Goal: Task Accomplishment & Management: Use online tool/utility

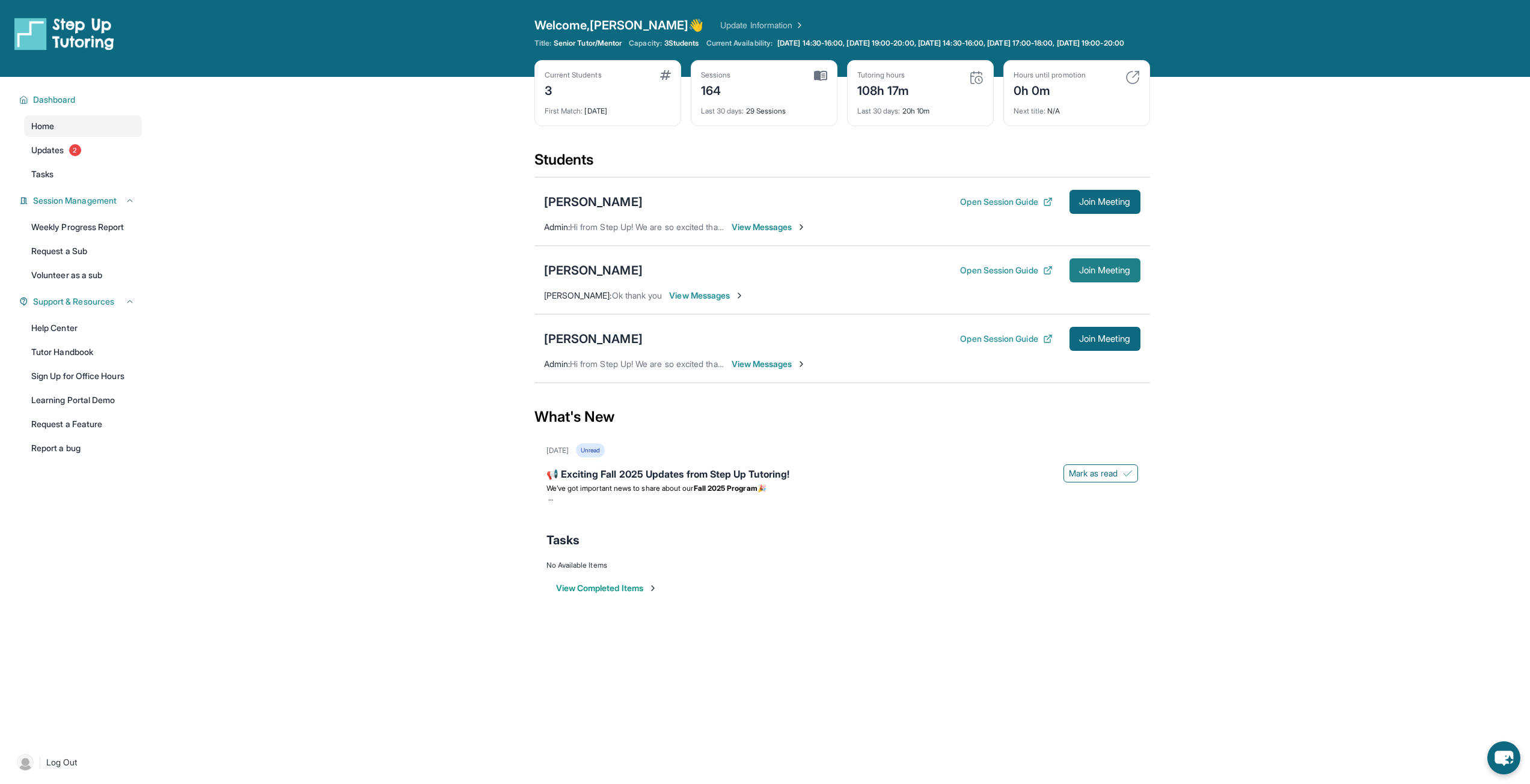
click at [1135, 281] on button "Join Meeting" at bounding box center [1105, 270] width 71 height 24
click at [1116, 214] on button "Join Meeting" at bounding box center [1105, 202] width 71 height 24
click at [1101, 205] on span "Join Meeting" at bounding box center [1105, 202] width 52 height 7
click at [582, 279] on div "[PERSON_NAME]" at bounding box center [594, 270] width 98 height 17
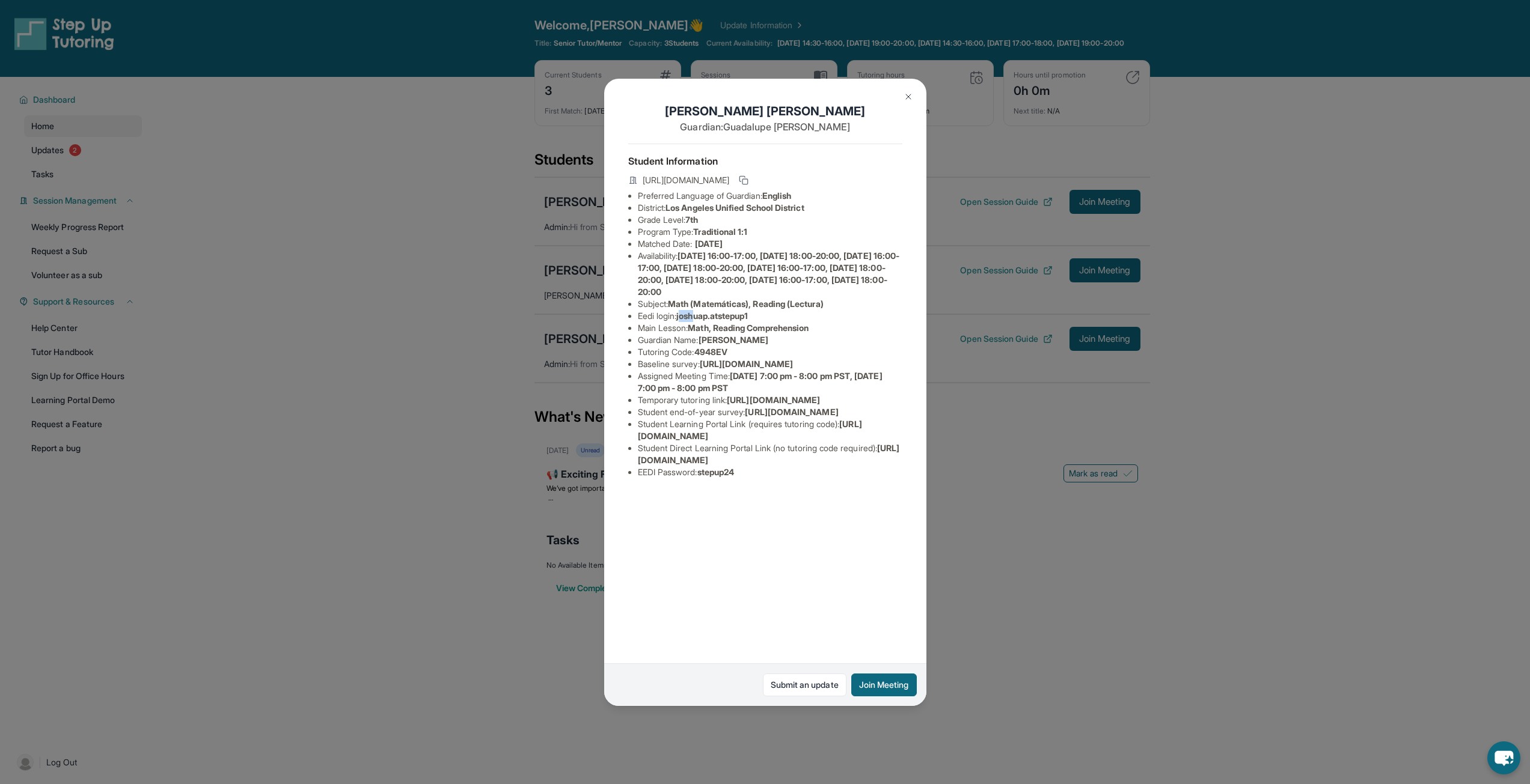
drag, startPoint x: 683, startPoint y: 318, endPoint x: 698, endPoint y: 320, distance: 15.1
click at [698, 320] on span "joshuap.atstepup1" at bounding box center [712, 315] width 71 height 10
click at [680, 320] on li "Eedi login : joshuap.atstepup1" at bounding box center [770, 315] width 264 height 12
drag, startPoint x: 681, startPoint y: 318, endPoint x: 765, endPoint y: 317, distance: 84.0
click at [765, 317] on li "Eedi login : joshuap.atstepup1" at bounding box center [770, 315] width 264 height 12
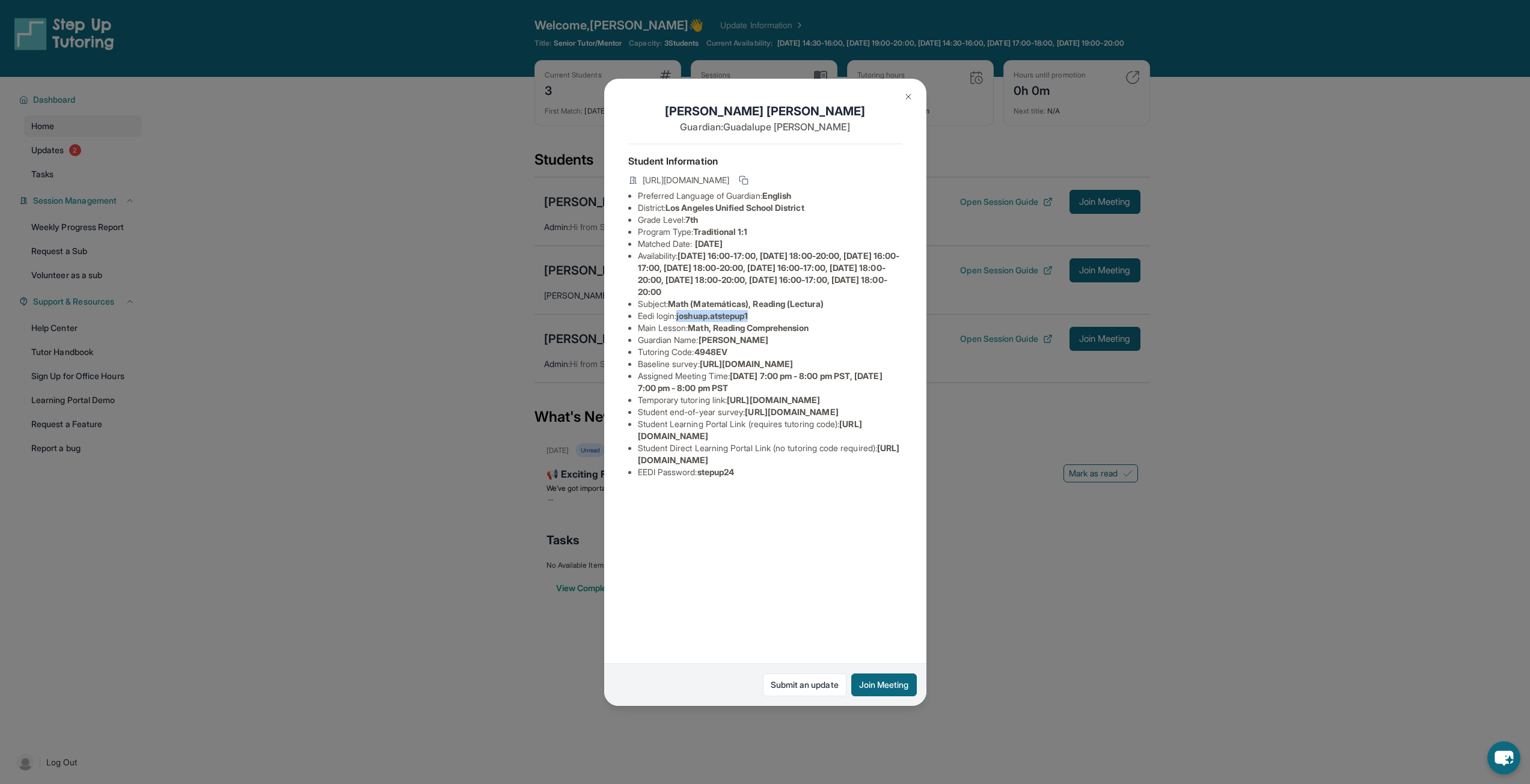
copy span "joshuap.atstepup1"
drag, startPoint x: 870, startPoint y: 390, endPoint x: 806, endPoint y: 378, distance: 65.1
click at [863, 370] on li "Baseline survey : [URL][DOMAIN_NAME]" at bounding box center [770, 364] width 264 height 12
drag, startPoint x: 703, startPoint y: 582, endPoint x: 750, endPoint y: 582, distance: 47.0
click at [750, 478] on li "EEDI Password : stepup24" at bounding box center [770, 472] width 264 height 12
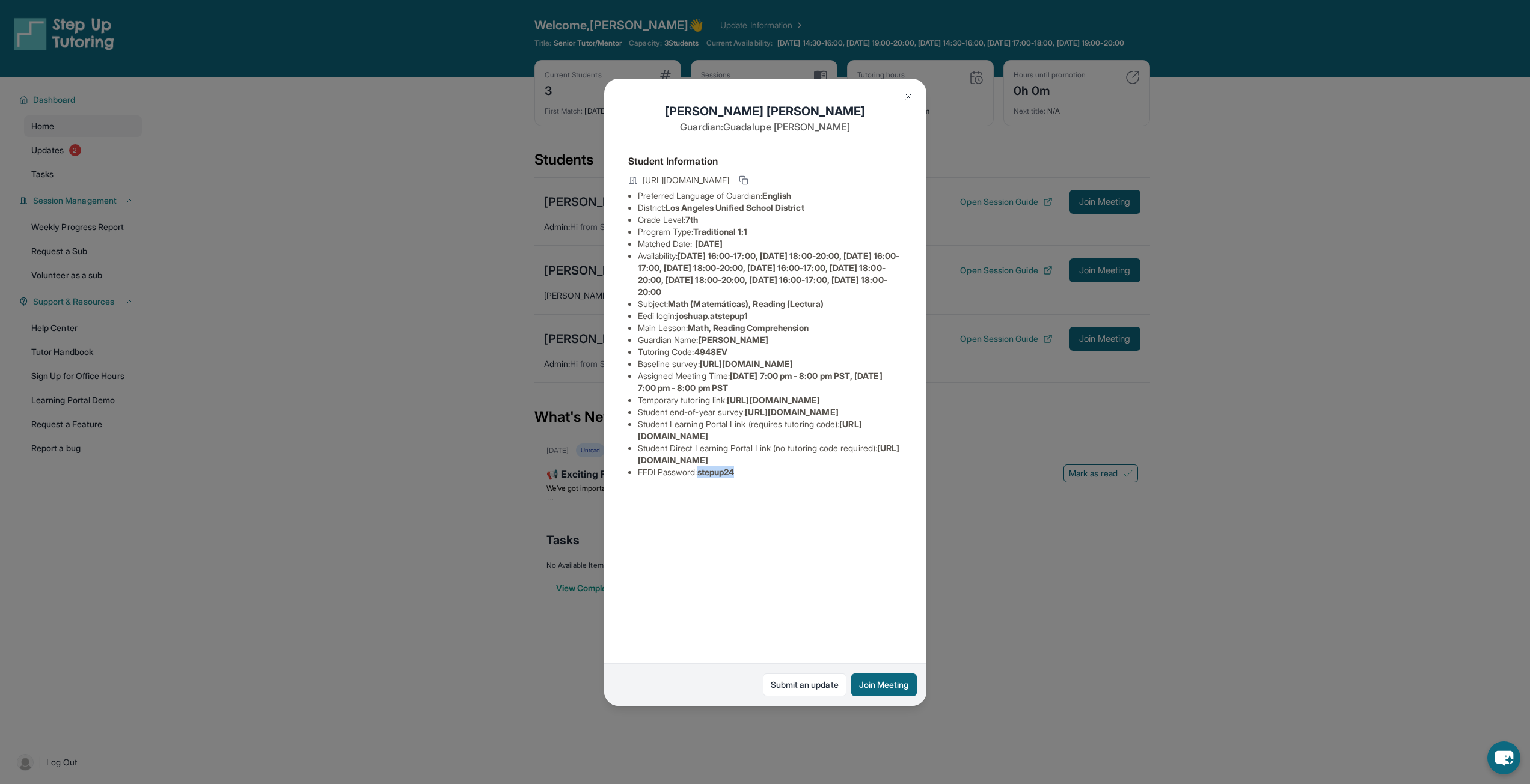
copy span "stepup24"
